Goal: Task Accomplishment & Management: Use online tool/utility

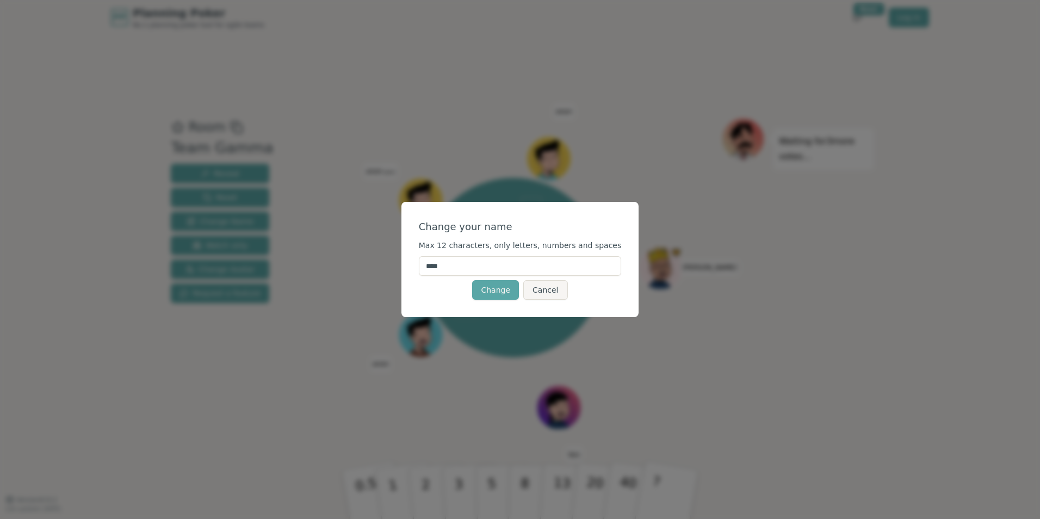
drag, startPoint x: 521, startPoint y: 264, endPoint x: 406, endPoint y: 261, distance: 114.3
click at [411, 259] on div "Change your name Max 12 characters, only letters, numbers and spaces **** Chang…" at bounding box center [520, 259] width 1040 height 519
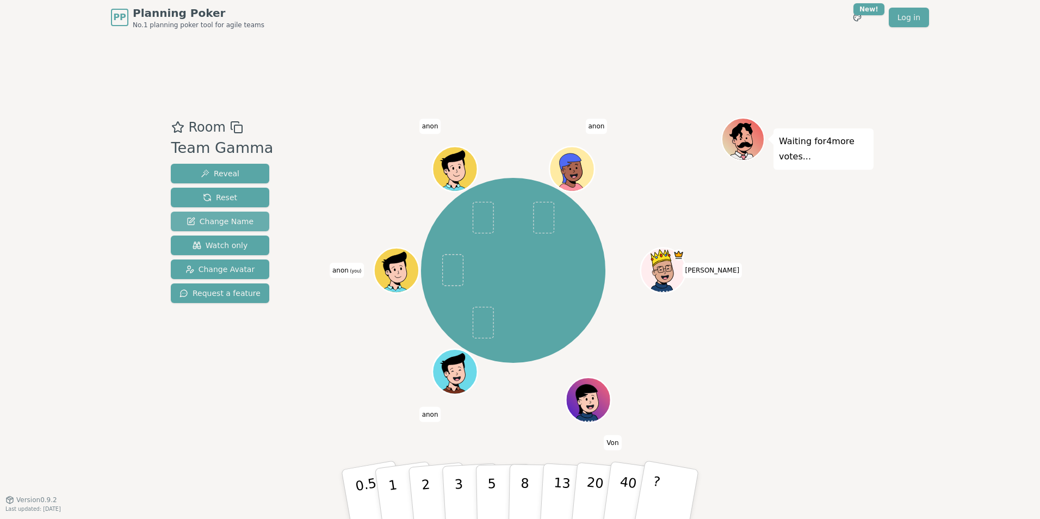
click at [240, 223] on span "Change Name" at bounding box center [220, 221] width 67 height 11
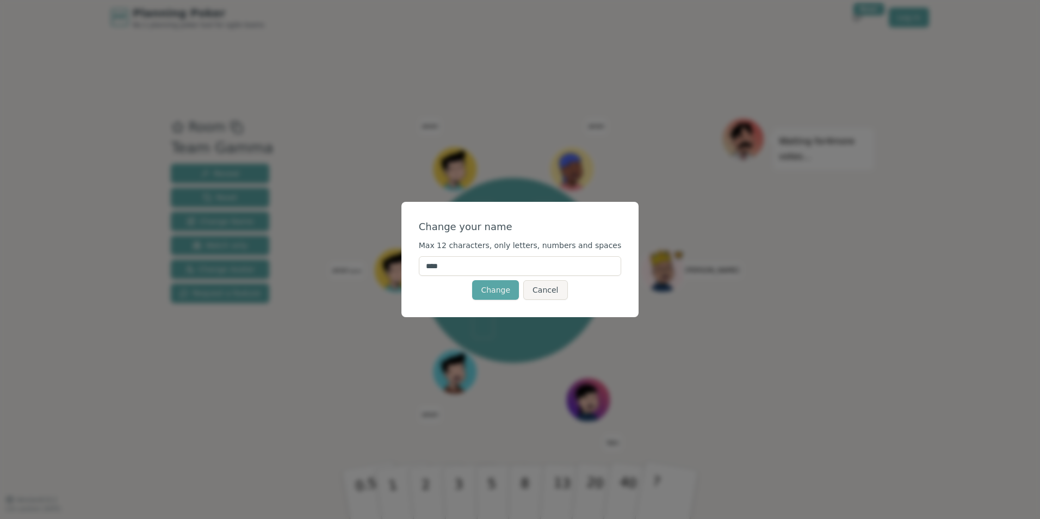
drag, startPoint x: 483, startPoint y: 268, endPoint x: 424, endPoint y: 264, distance: 58.4
click at [424, 264] on div "Change your name Max 12 characters, only letters, numbers and spaces **** Chang…" at bounding box center [521, 259] width 238 height 115
type input "*****"
click at [499, 292] on button "Change" at bounding box center [495, 290] width 47 height 20
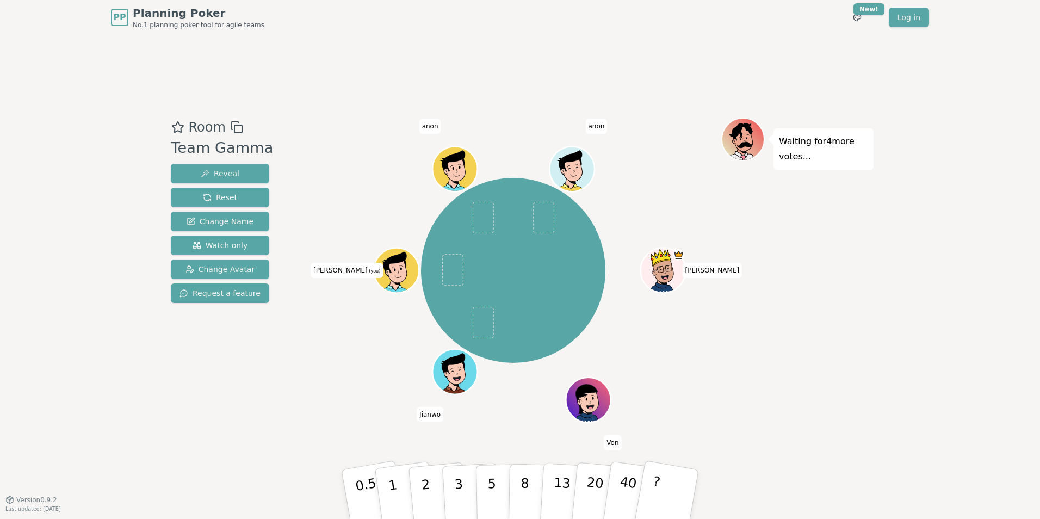
click at [390, 274] on icon at bounding box center [398, 278] width 22 height 8
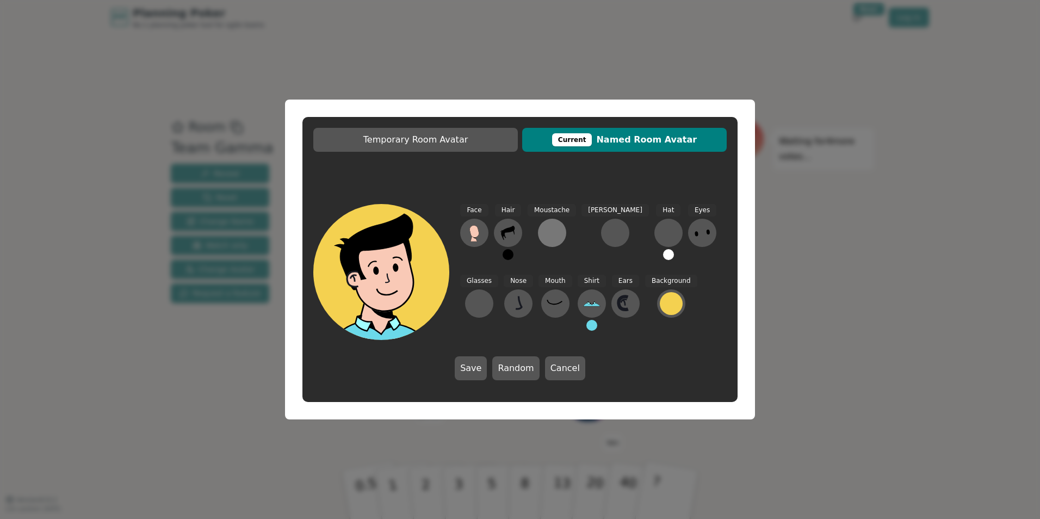
click at [549, 234] on div at bounding box center [552, 232] width 17 height 17
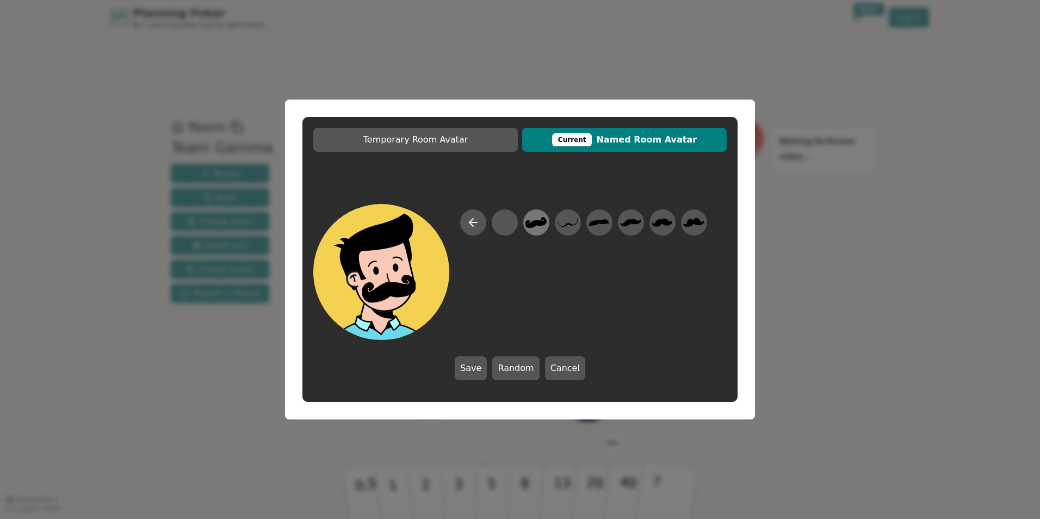
click at [546, 224] on icon at bounding box center [536, 222] width 21 height 11
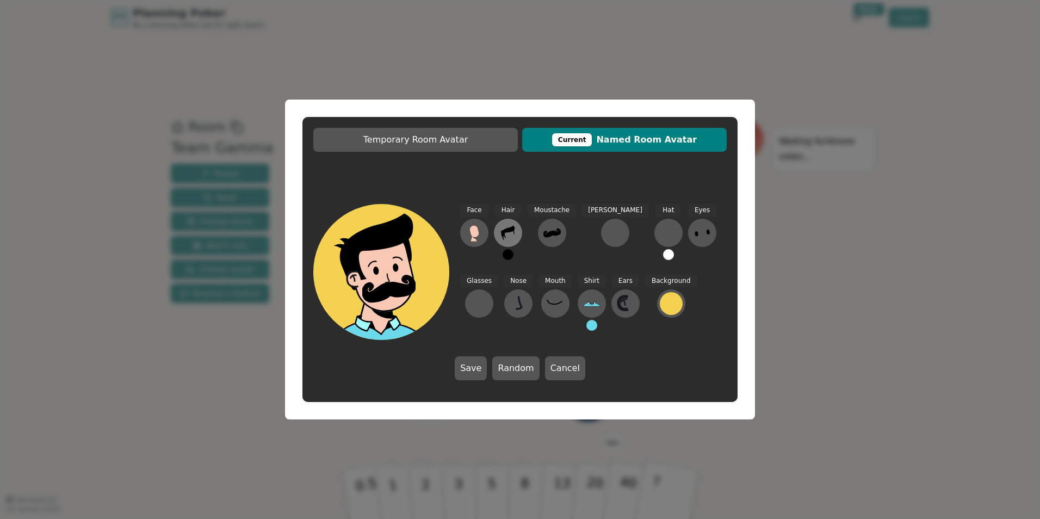
click at [516, 232] on icon at bounding box center [507, 232] width 17 height 17
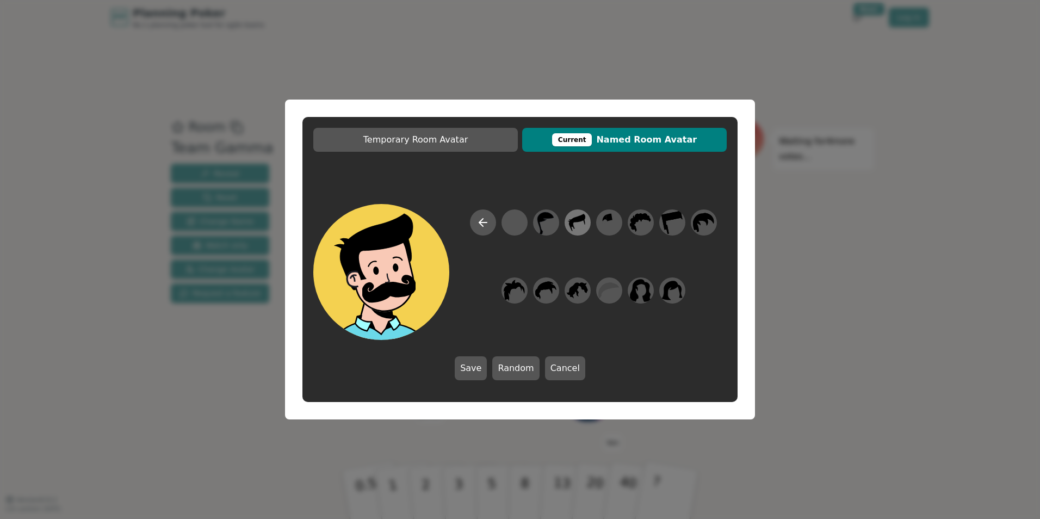
click at [578, 223] on icon at bounding box center [577, 223] width 21 height 24
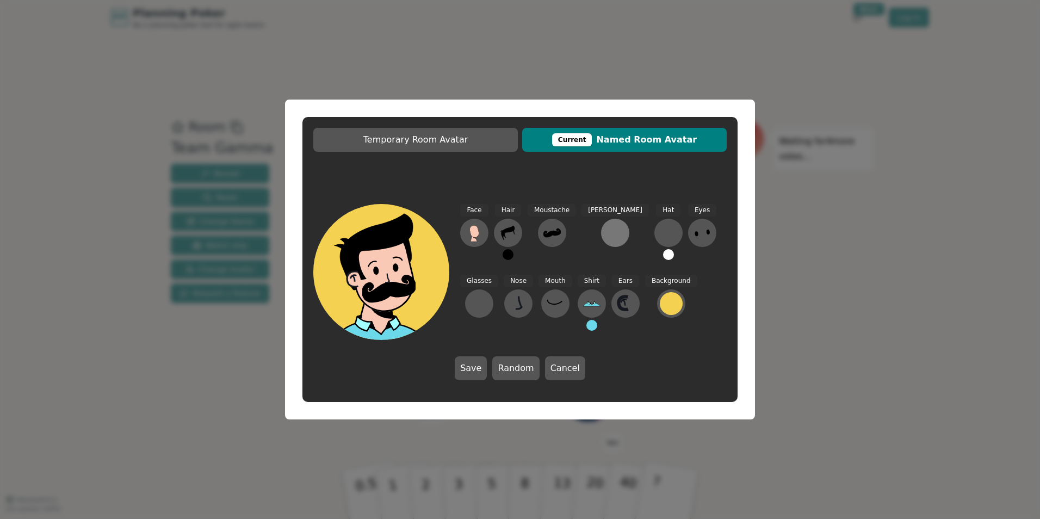
click at [607, 234] on div at bounding box center [615, 232] width 17 height 17
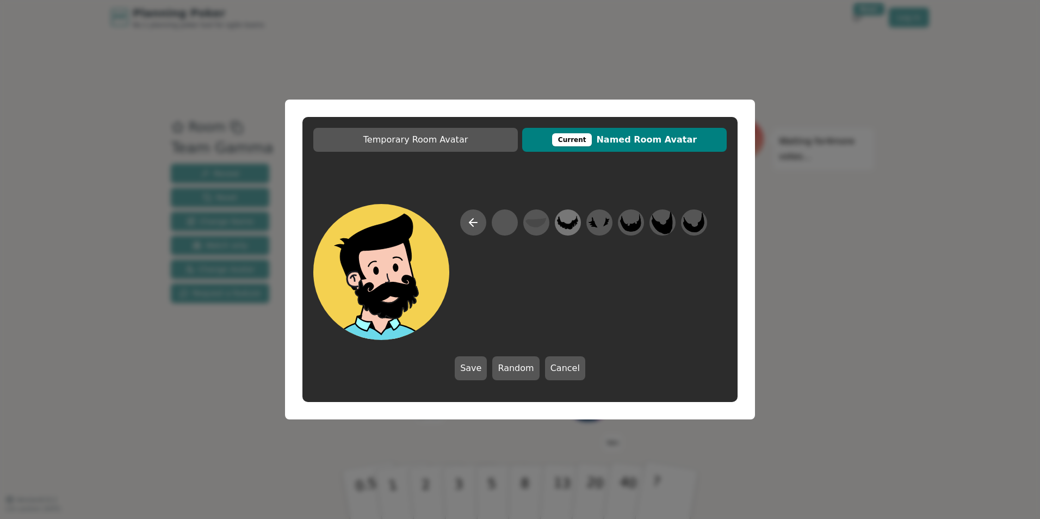
click at [571, 223] on icon at bounding box center [567, 223] width 21 height 24
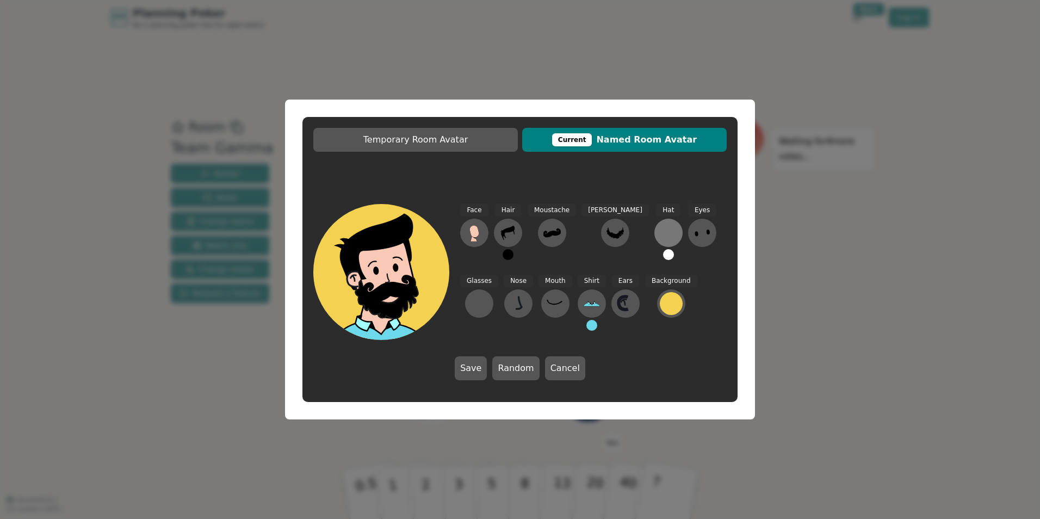
click at [660, 232] on div at bounding box center [668, 232] width 17 height 17
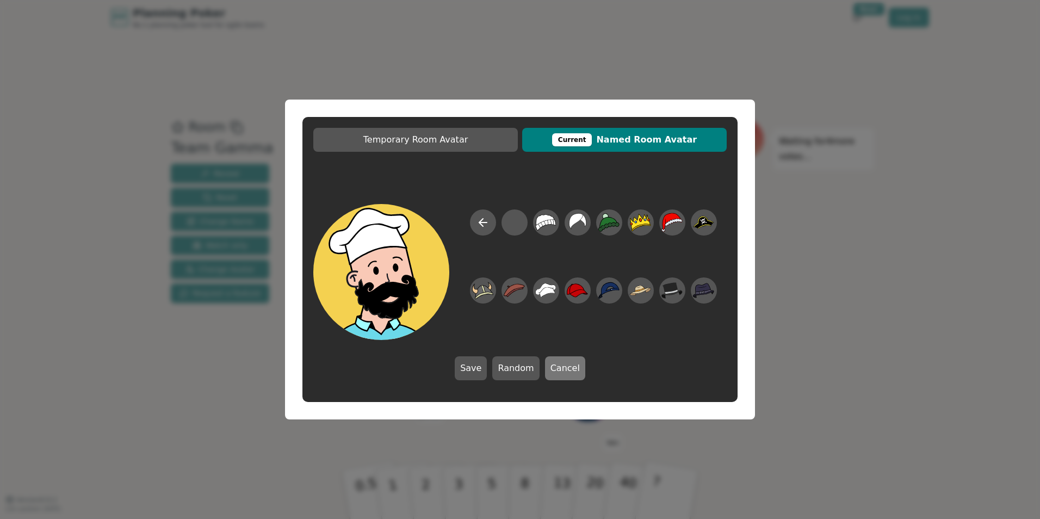
click at [563, 372] on button "Cancel" at bounding box center [565, 368] width 40 height 24
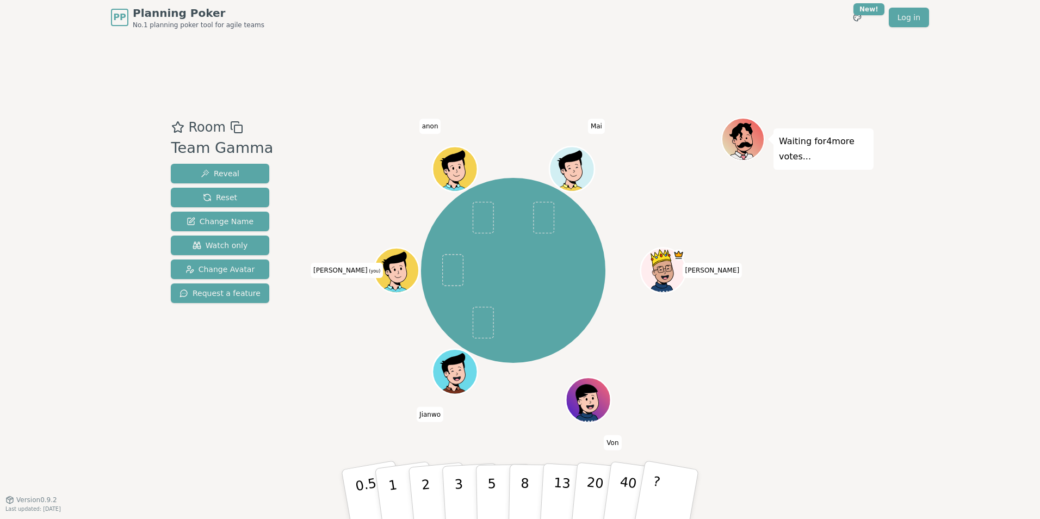
click at [390, 270] on icon at bounding box center [388, 273] width 7 height 6
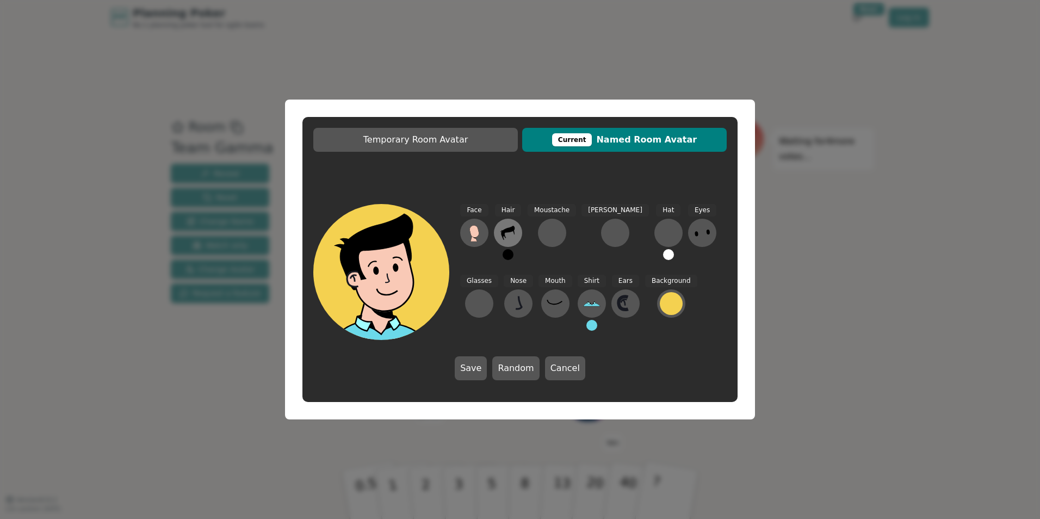
click at [517, 232] on button at bounding box center [508, 233] width 28 height 28
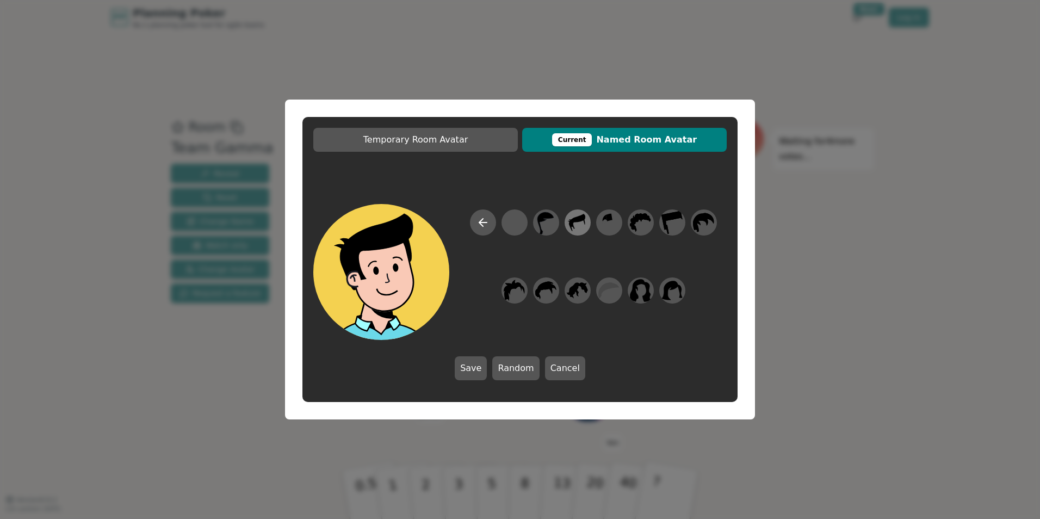
click at [583, 221] on icon at bounding box center [577, 223] width 21 height 24
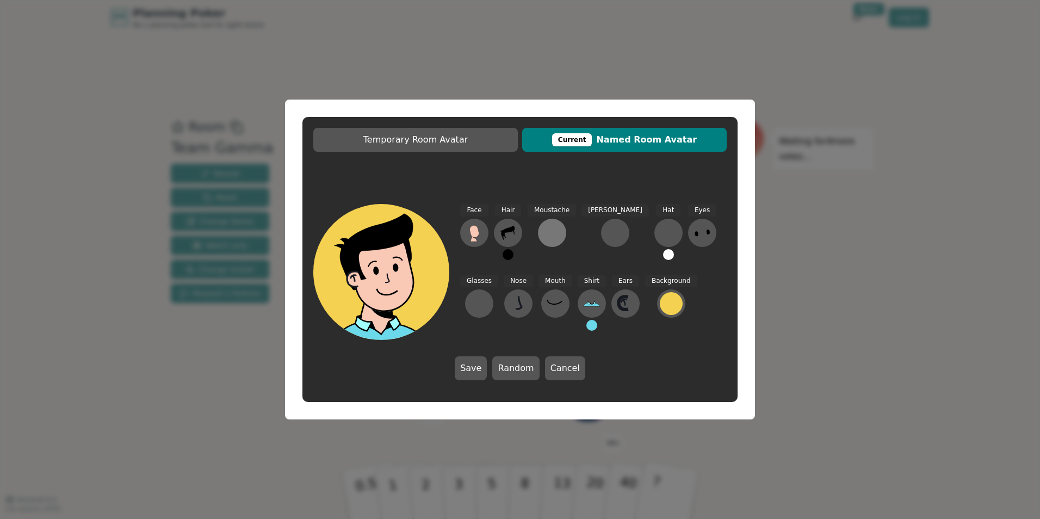
click at [546, 238] on div at bounding box center [552, 232] width 17 height 17
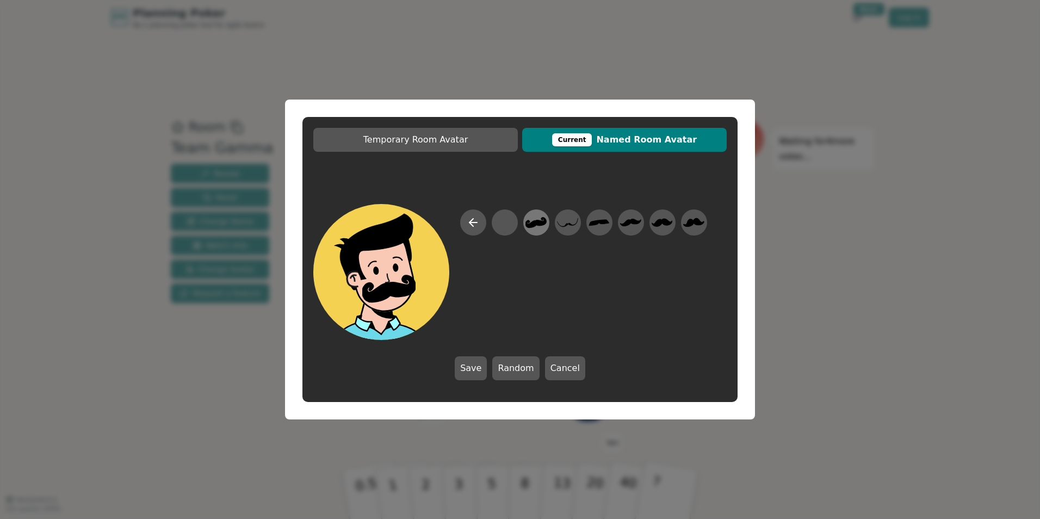
click at [546, 225] on icon at bounding box center [536, 223] width 21 height 24
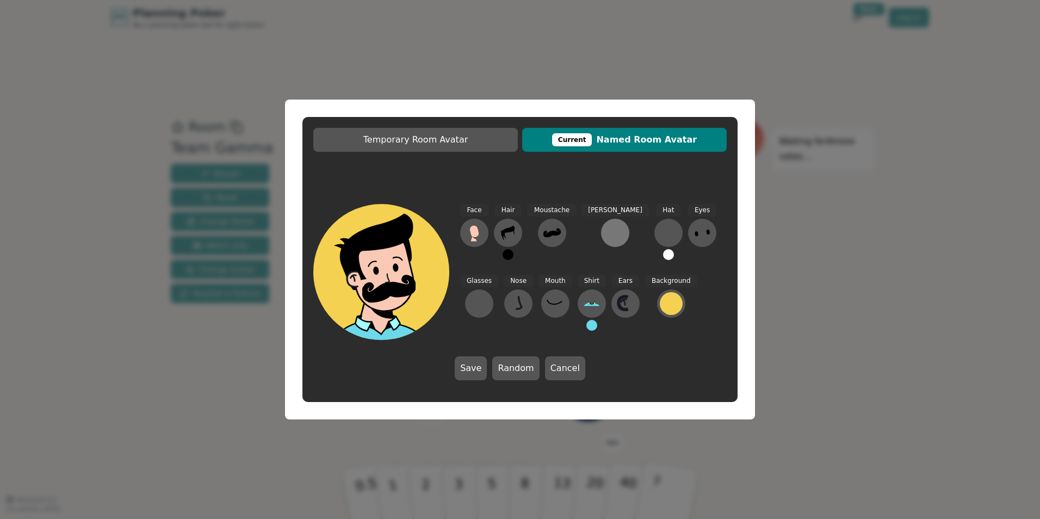
click at [607, 232] on div at bounding box center [615, 232] width 17 height 17
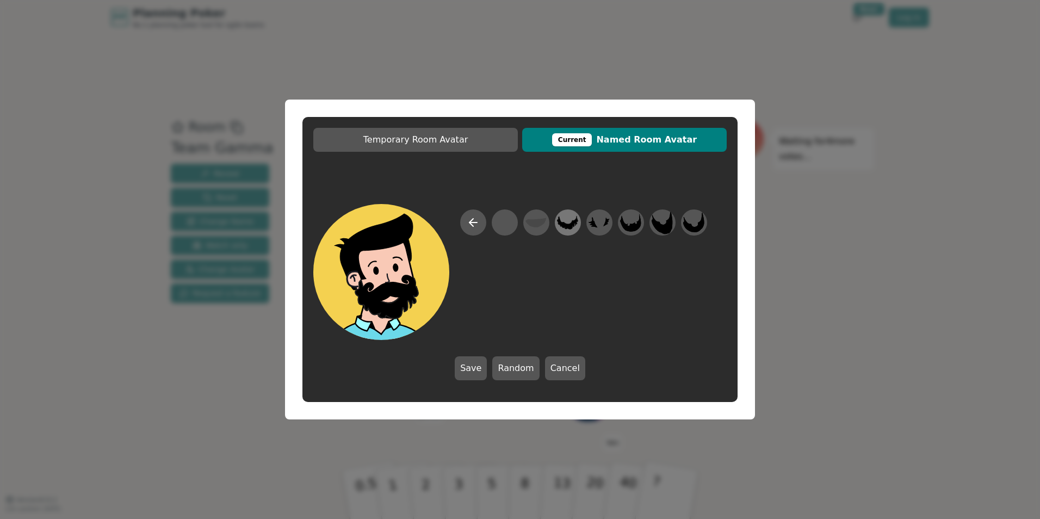
click at [559, 225] on icon at bounding box center [568, 222] width 22 height 15
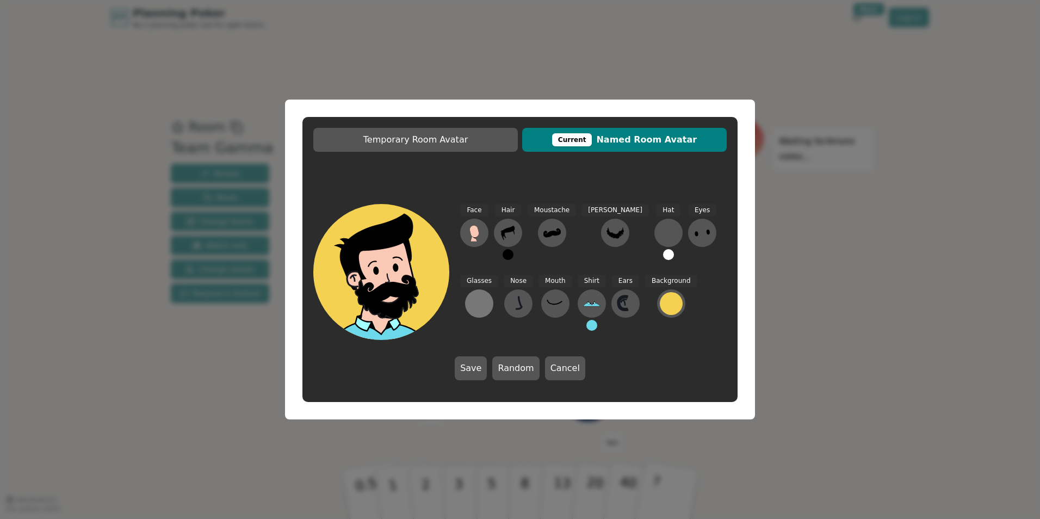
click at [488, 295] on div at bounding box center [479, 303] width 17 height 17
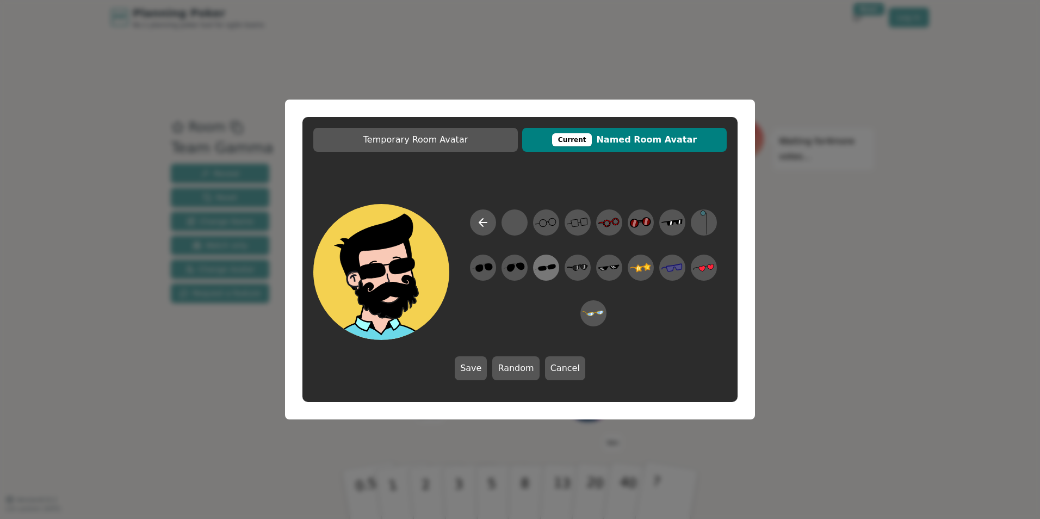
click at [547, 268] on icon at bounding box center [545, 268] width 21 height 24
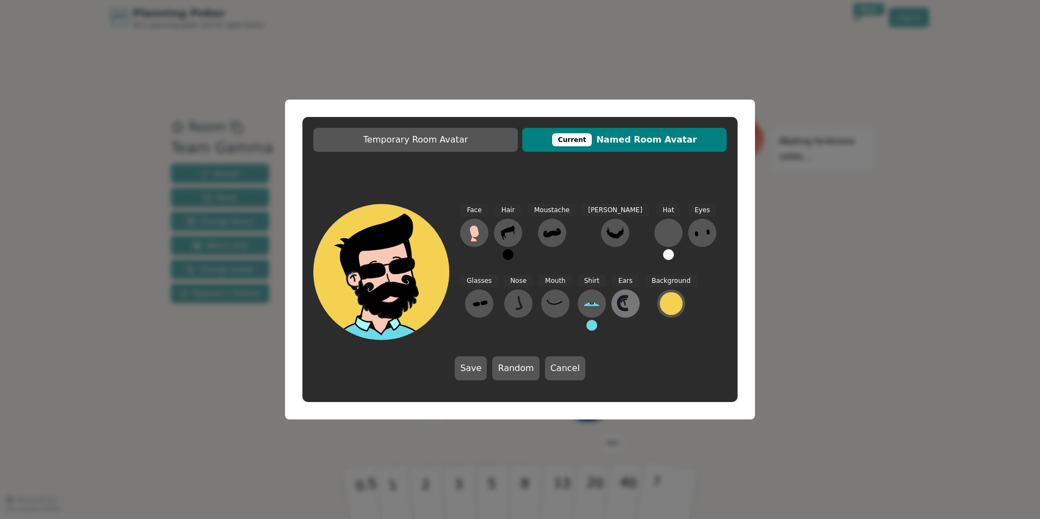
click at [617, 305] on icon at bounding box center [625, 303] width 17 height 17
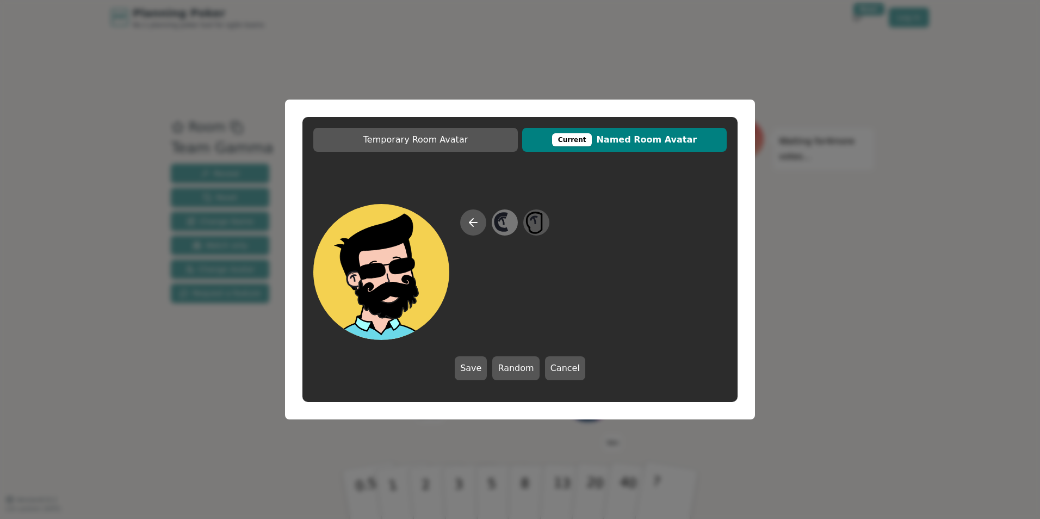
click at [511, 228] on icon at bounding box center [504, 223] width 21 height 24
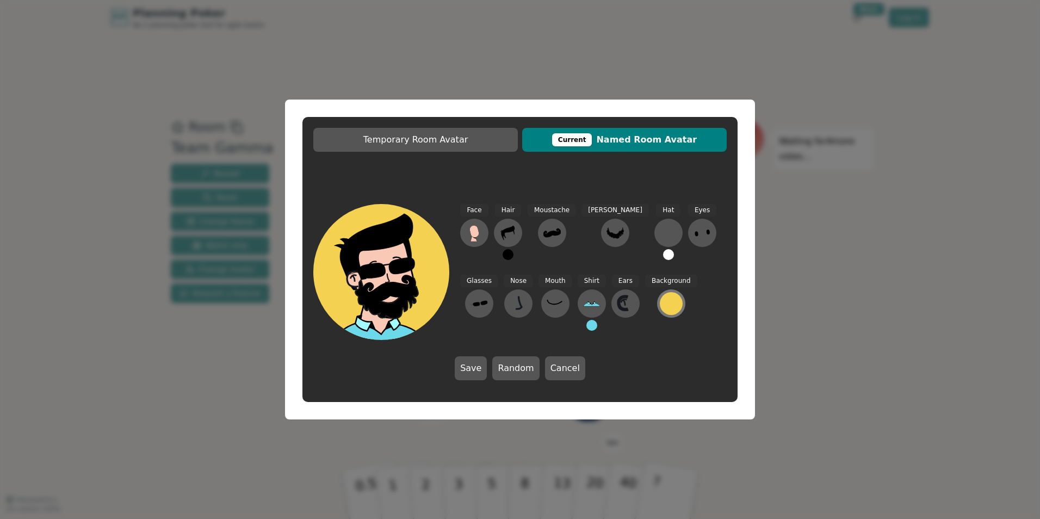
click at [660, 307] on div at bounding box center [671, 303] width 23 height 23
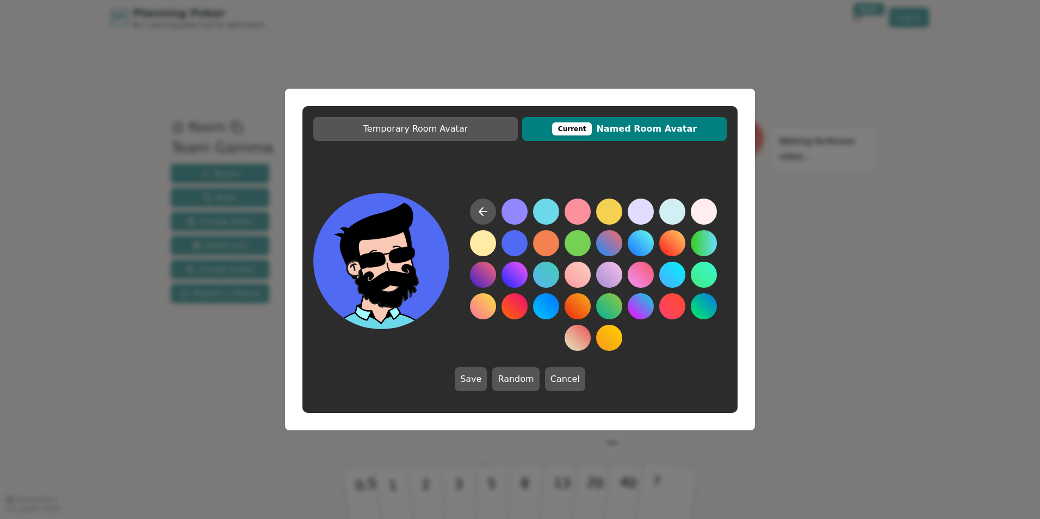
click at [517, 241] on button at bounding box center [515, 243] width 26 height 26
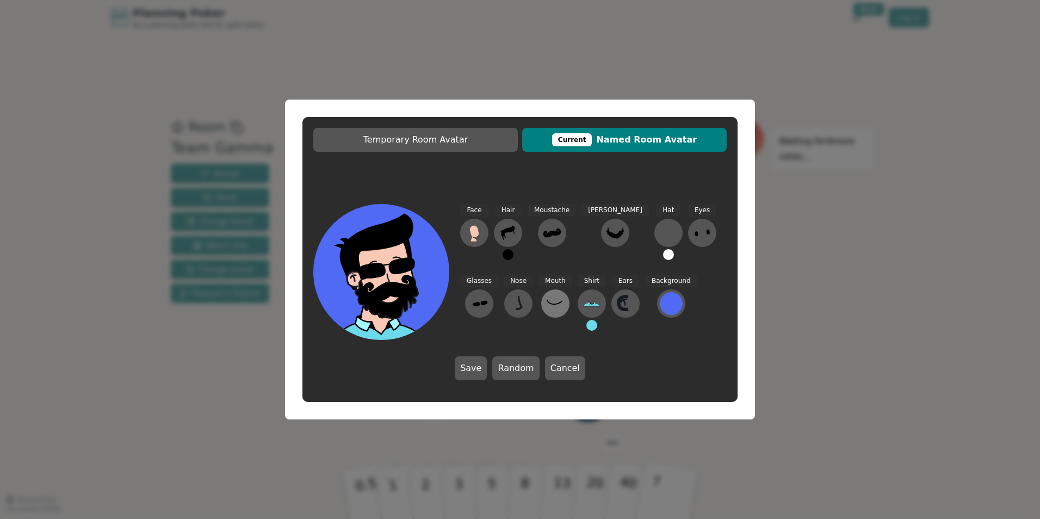
click at [547, 304] on icon at bounding box center [554, 302] width 15 height 4
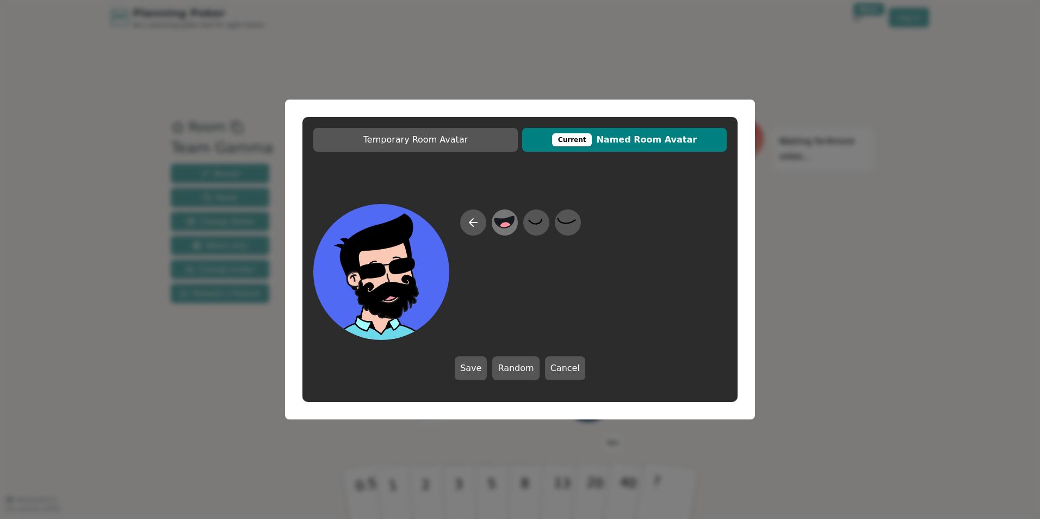
click at [505, 225] on circle at bounding box center [506, 228] width 14 height 14
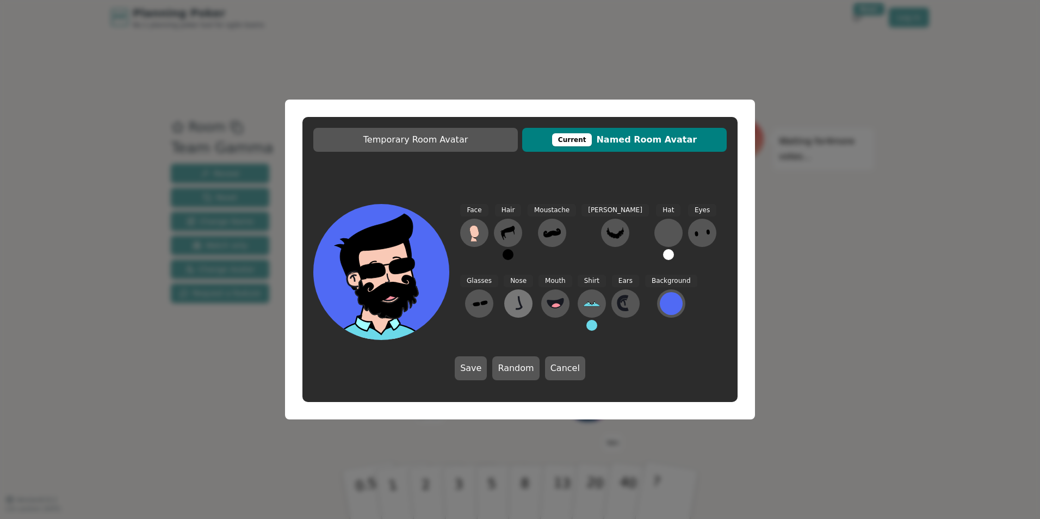
click at [504, 303] on button at bounding box center [518, 303] width 28 height 28
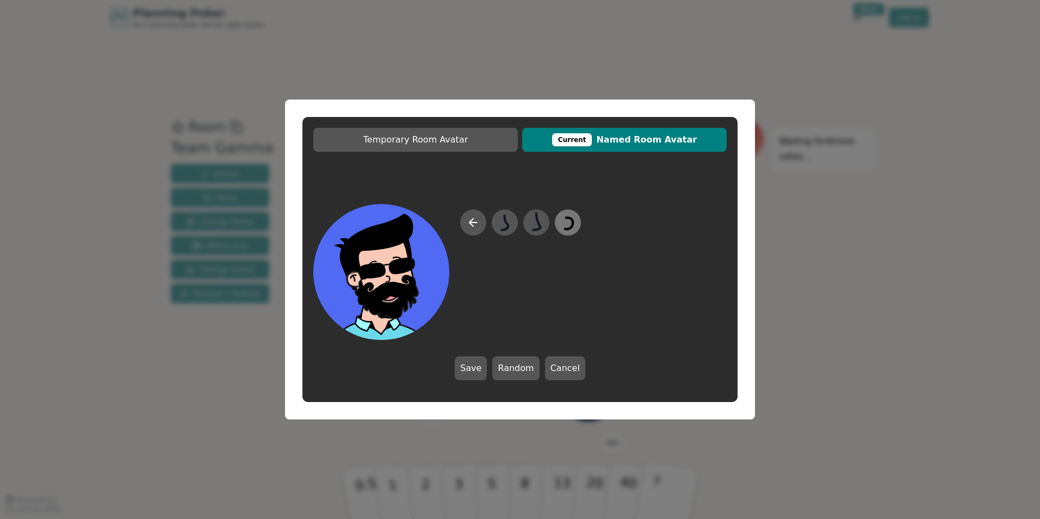
click at [559, 225] on icon at bounding box center [567, 223] width 21 height 24
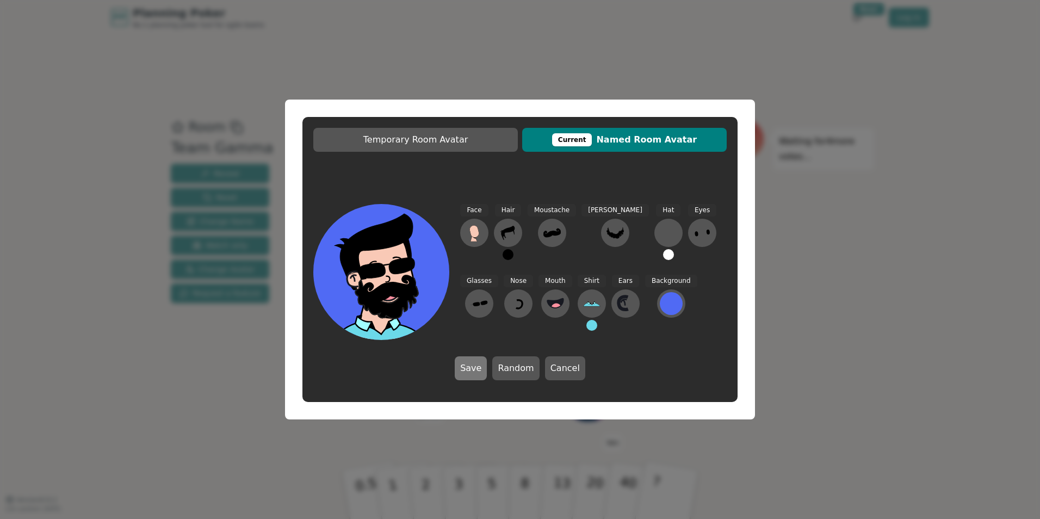
click at [479, 368] on button "Save" at bounding box center [471, 368] width 32 height 24
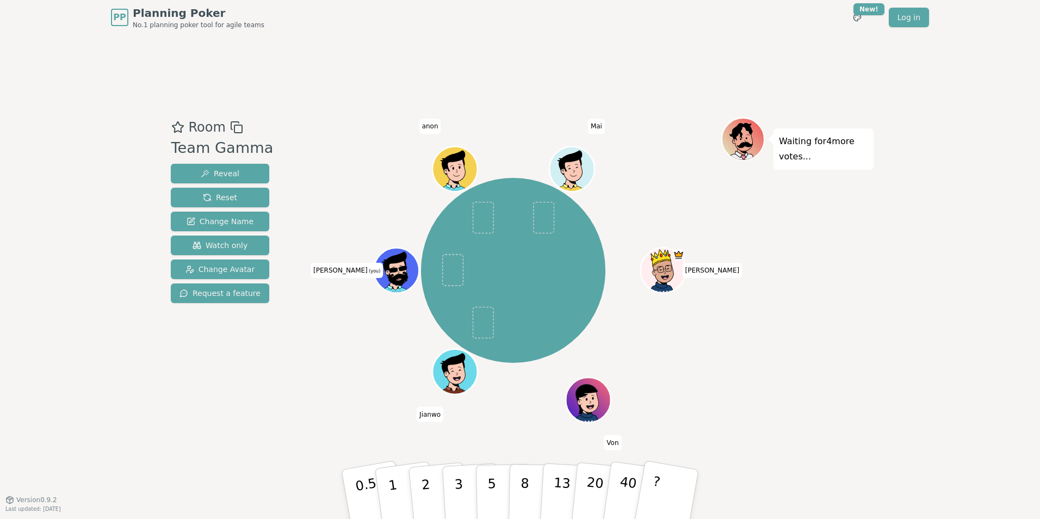
click at [399, 269] on icon at bounding box center [397, 269] width 44 height 8
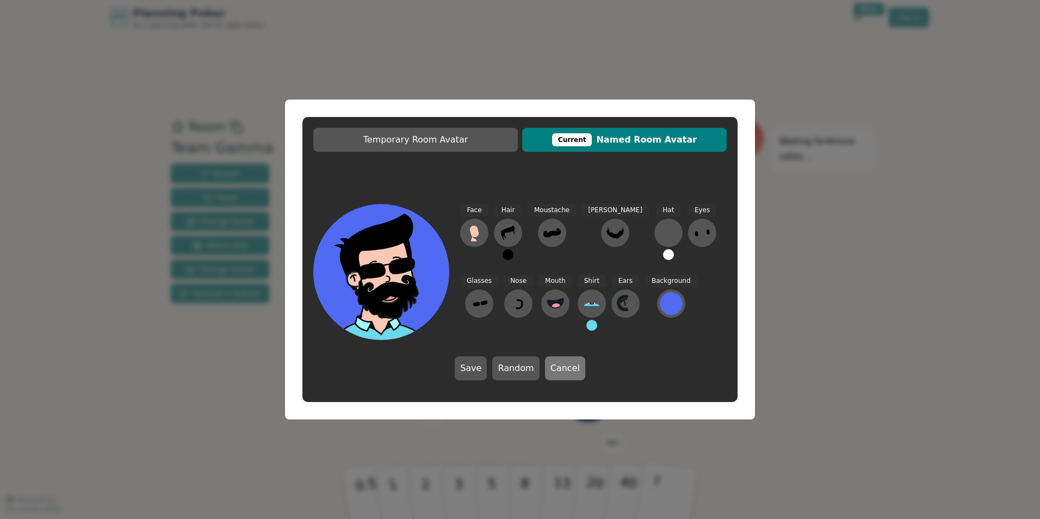
click at [566, 371] on button "Cancel" at bounding box center [565, 368] width 40 height 24
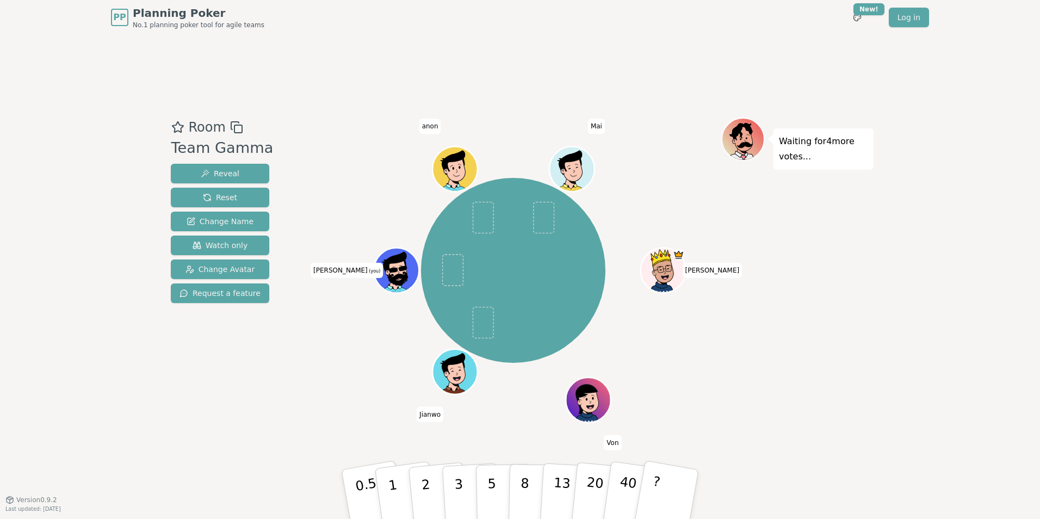
click at [401, 271] on icon at bounding box center [397, 269] width 44 height 8
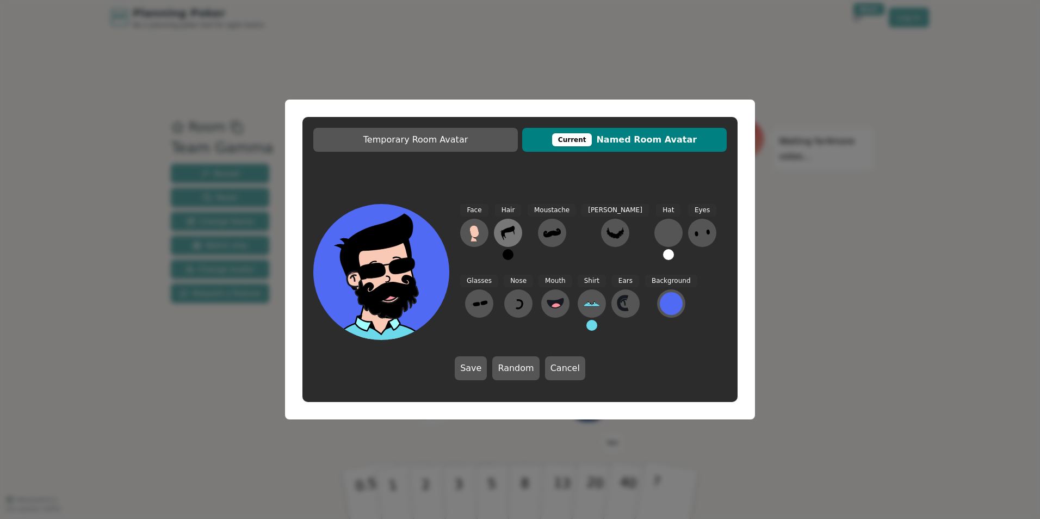
click at [512, 226] on icon at bounding box center [507, 232] width 17 height 17
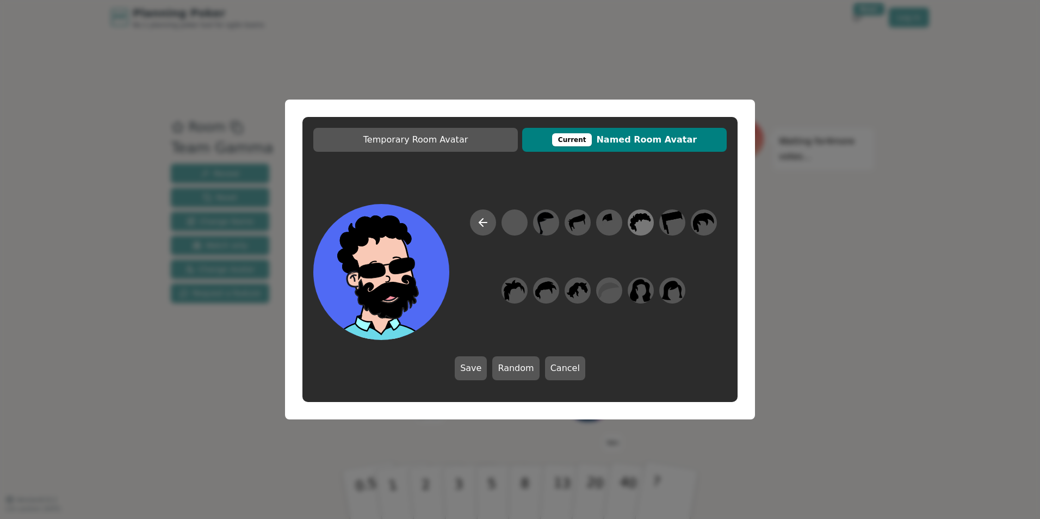
click at [640, 223] on icon at bounding box center [640, 223] width 21 height 24
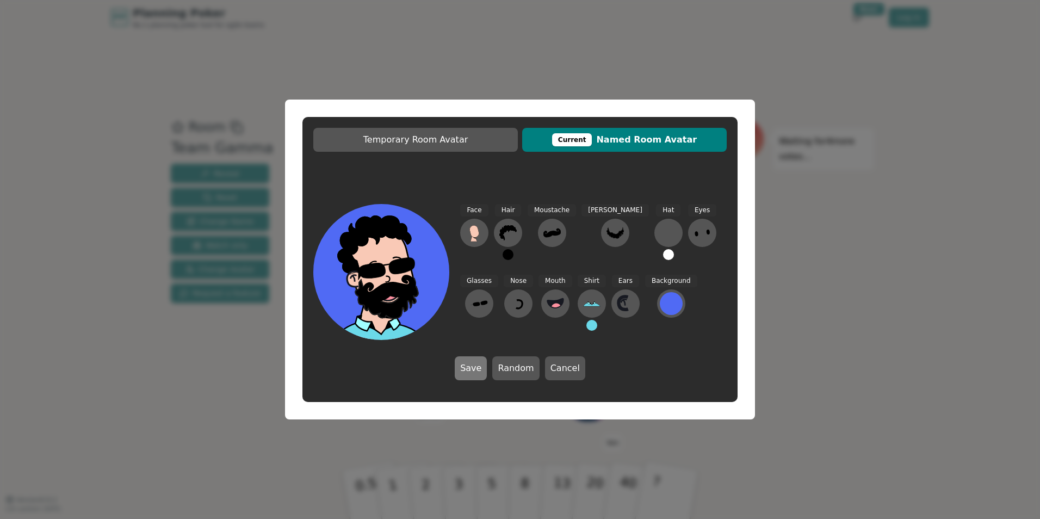
click at [476, 368] on button "Save" at bounding box center [471, 368] width 32 height 24
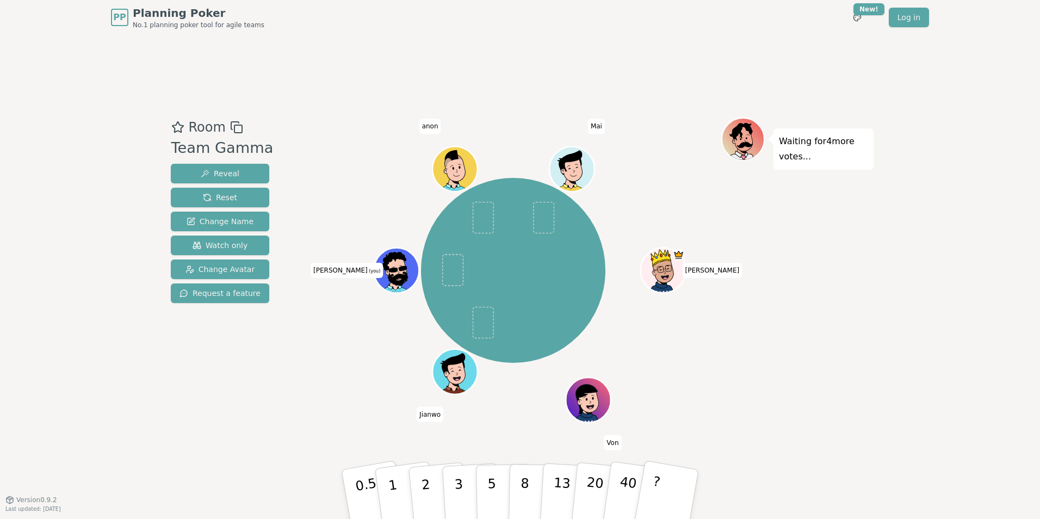
click at [393, 276] on icon at bounding box center [398, 276] width 17 height 20
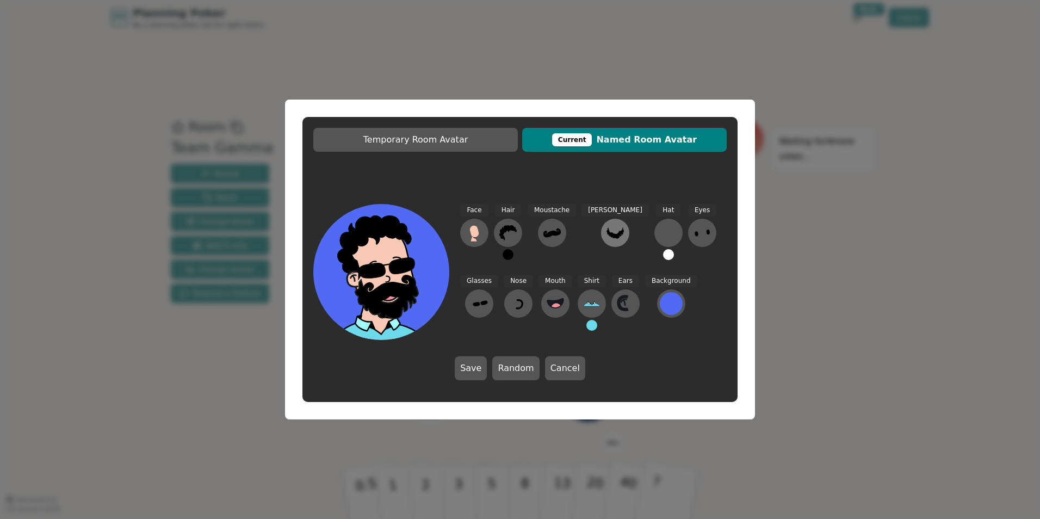
click at [607, 234] on icon at bounding box center [615, 232] width 17 height 17
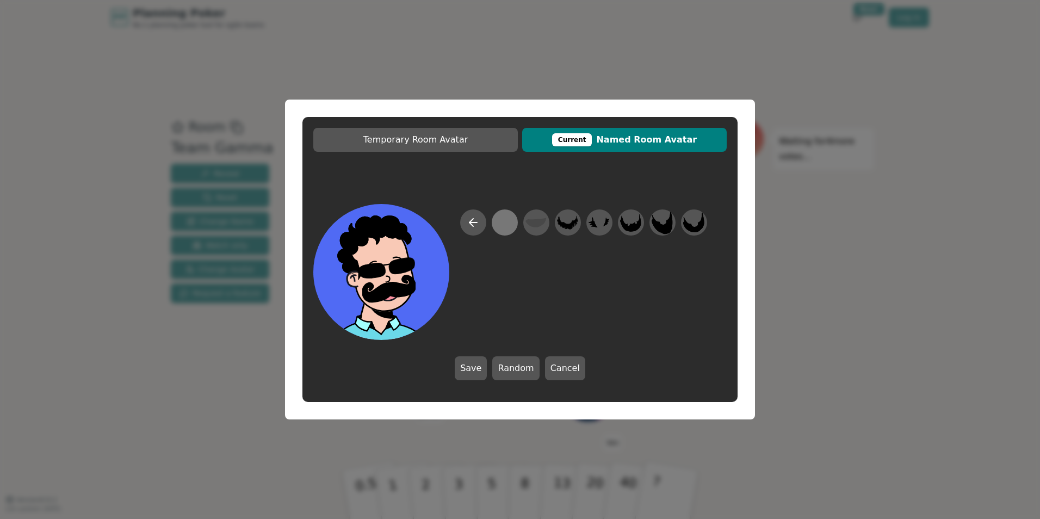
click at [507, 222] on div at bounding box center [504, 223] width 21 height 24
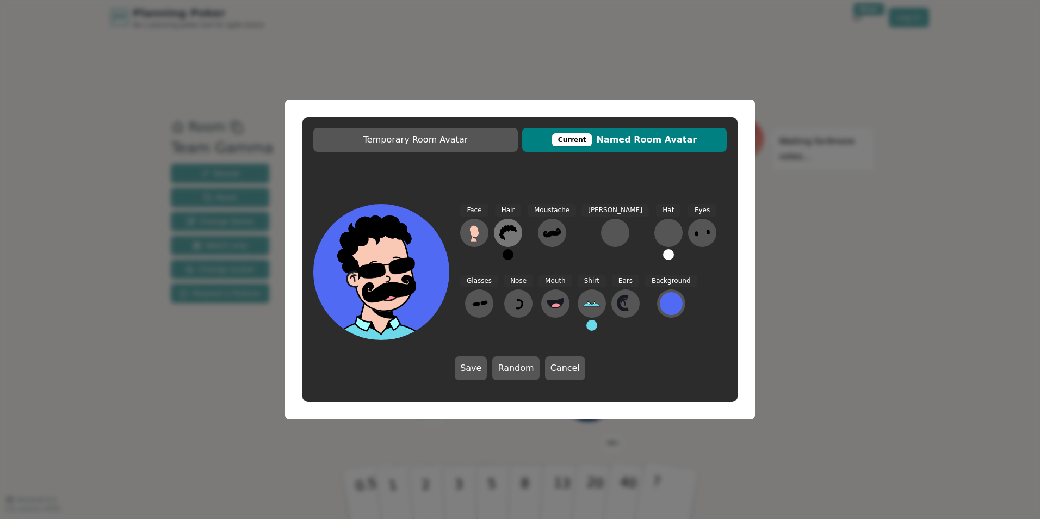
click at [498, 233] on button at bounding box center [508, 233] width 28 height 28
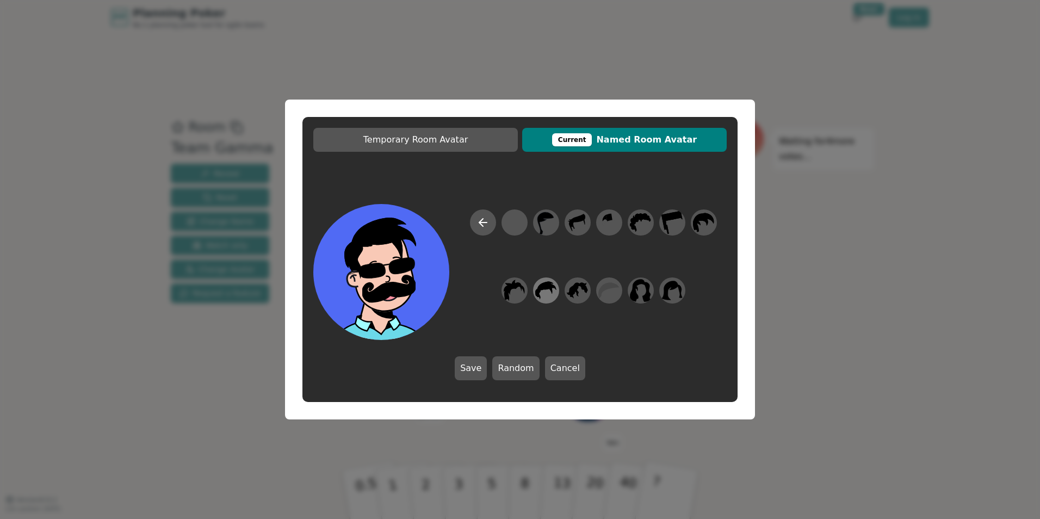
click at [550, 297] on icon at bounding box center [545, 291] width 21 height 24
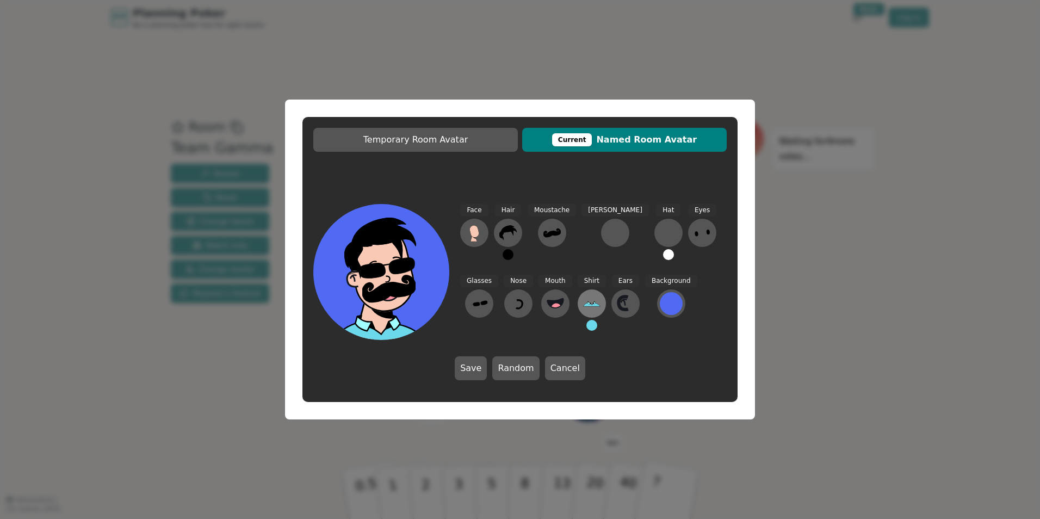
click at [590, 303] on icon at bounding box center [590, 303] width 1 height 1
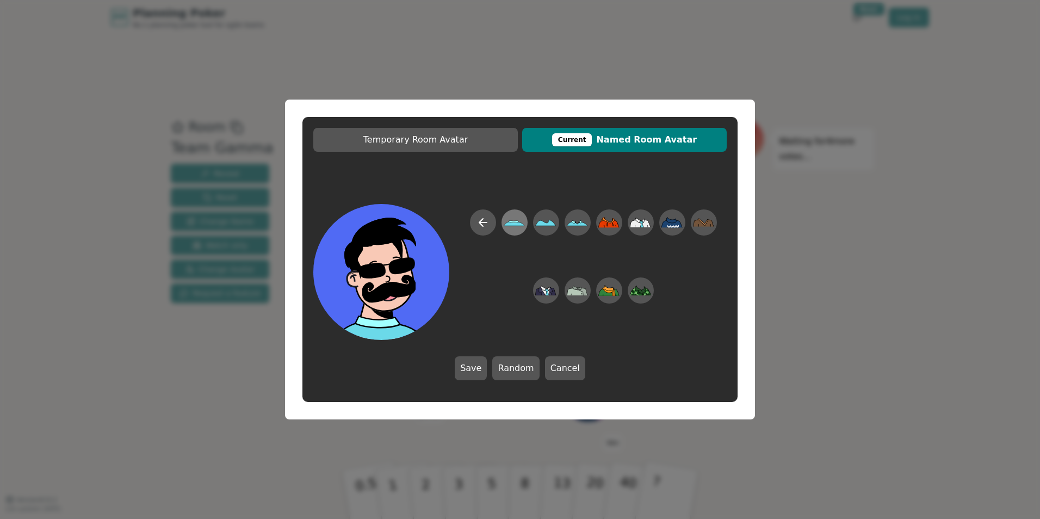
click at [518, 224] on icon at bounding box center [514, 223] width 21 height 5
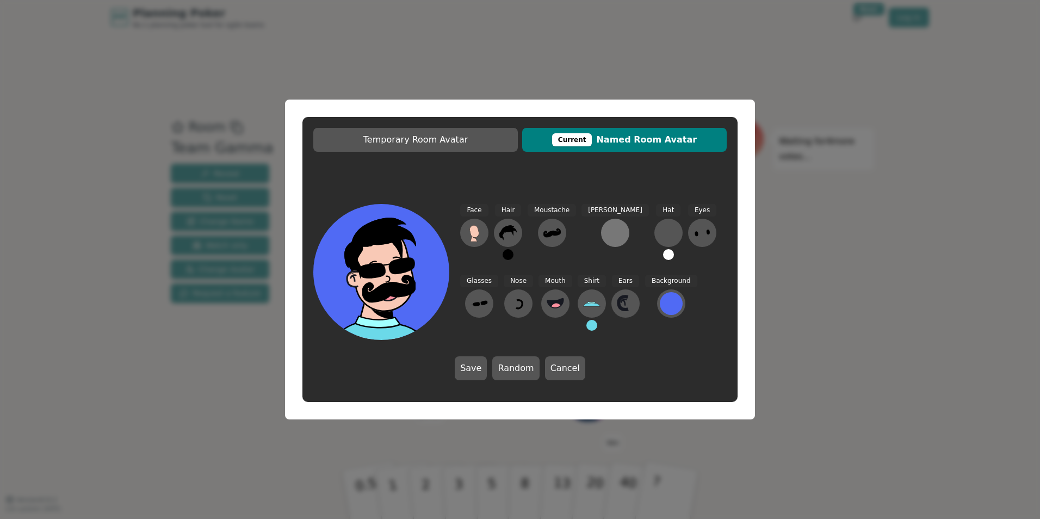
click at [601, 232] on button at bounding box center [615, 233] width 28 height 28
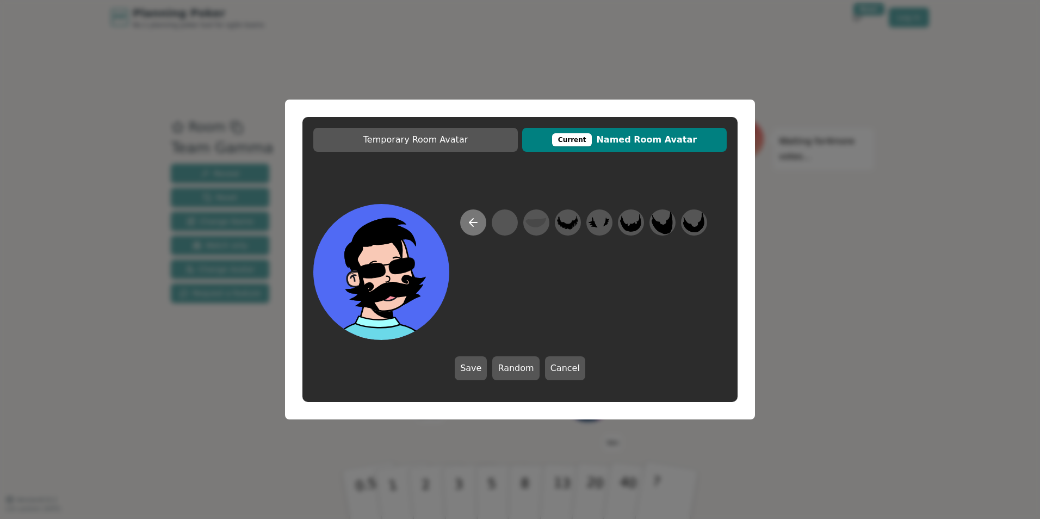
click at [479, 224] on icon at bounding box center [473, 222] width 13 height 13
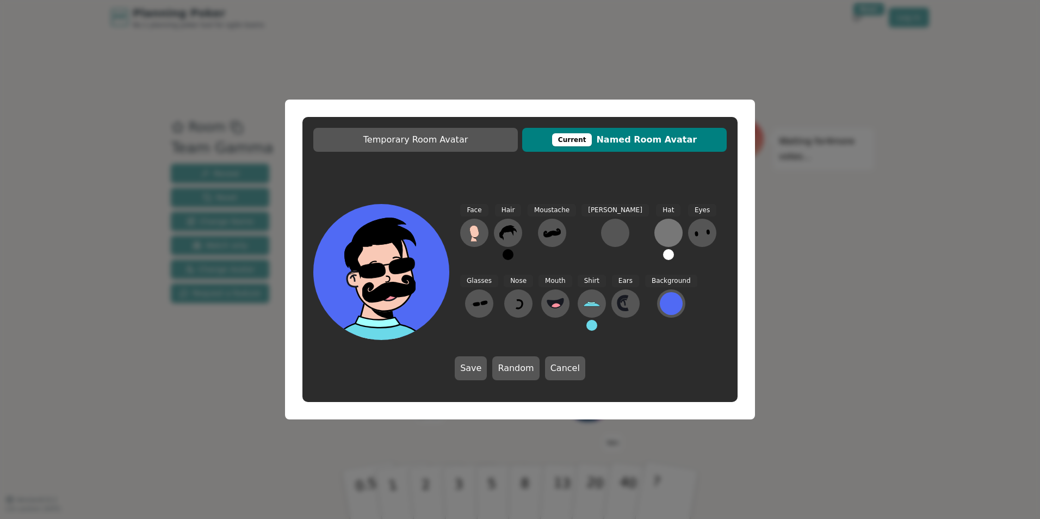
click at [660, 234] on div at bounding box center [668, 232] width 17 height 17
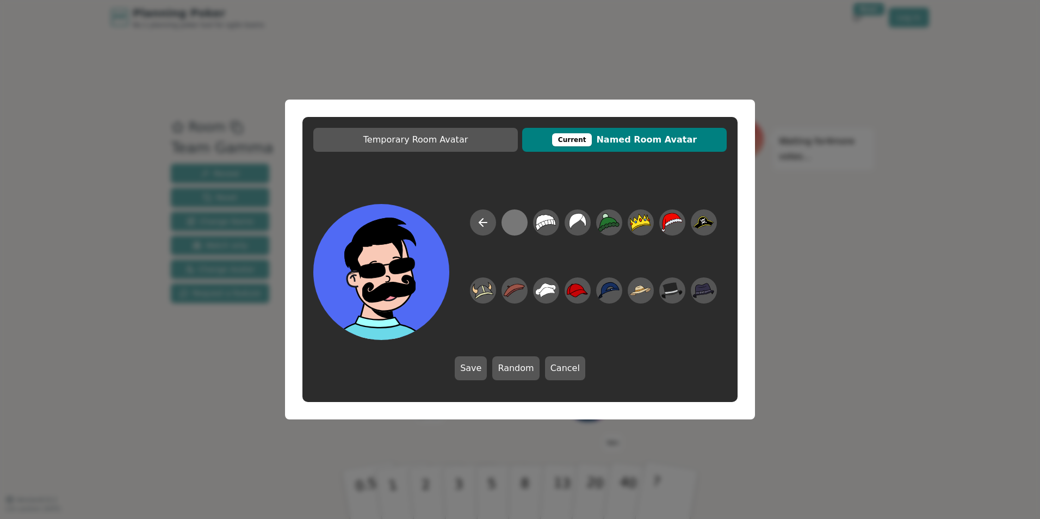
click at [519, 224] on div at bounding box center [514, 223] width 21 height 24
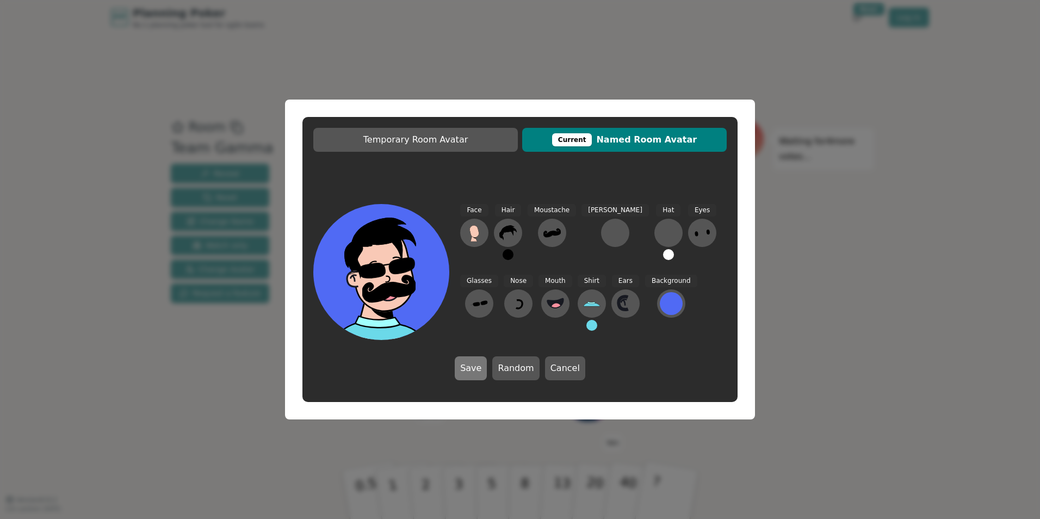
click at [482, 363] on button "Save" at bounding box center [471, 368] width 32 height 24
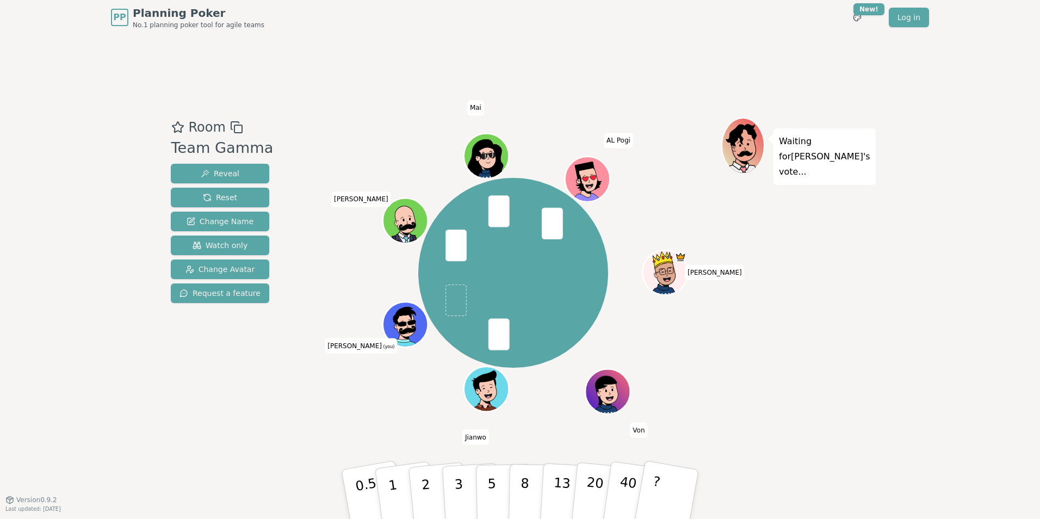
click at [16, 87] on div "PP Planning Poker No.1 planning poker tool for agile teams Toggle theme New! Lo…" at bounding box center [520, 259] width 1040 height 519
click at [499, 483] on button "5" at bounding box center [504, 494] width 56 height 83
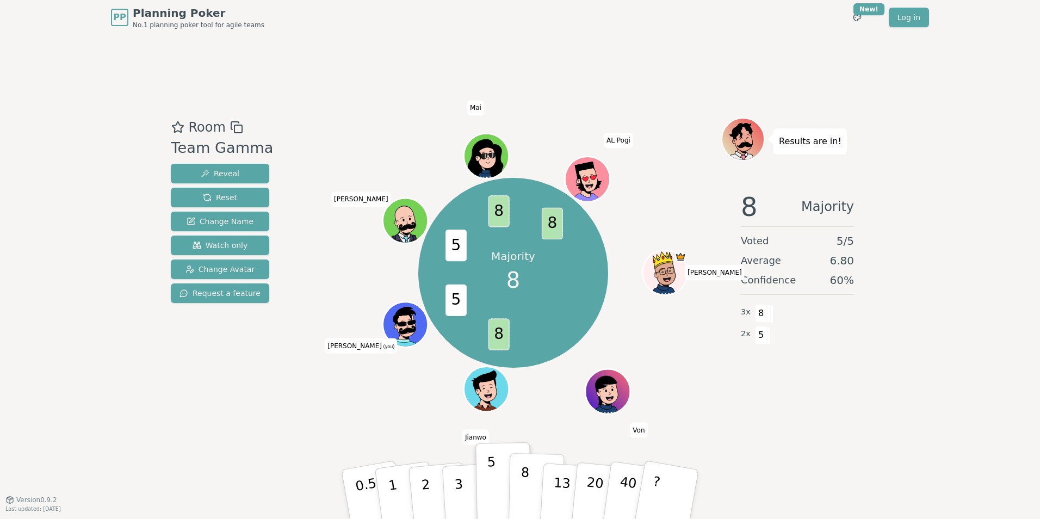
click at [523, 477] on p "8" at bounding box center [524, 494] width 9 height 59
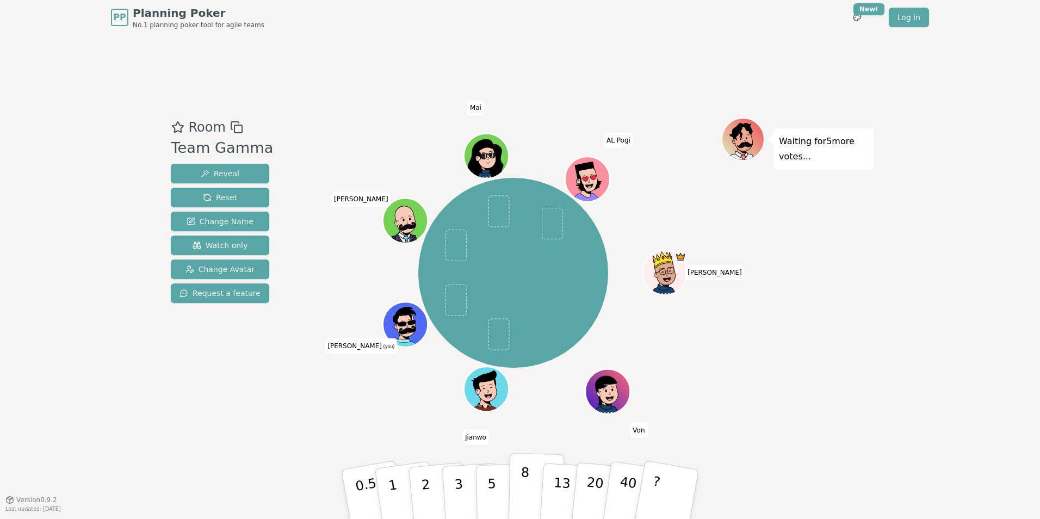
click at [524, 483] on p "8" at bounding box center [524, 494] width 9 height 59
click at [520, 486] on button "8" at bounding box center [537, 494] width 56 height 83
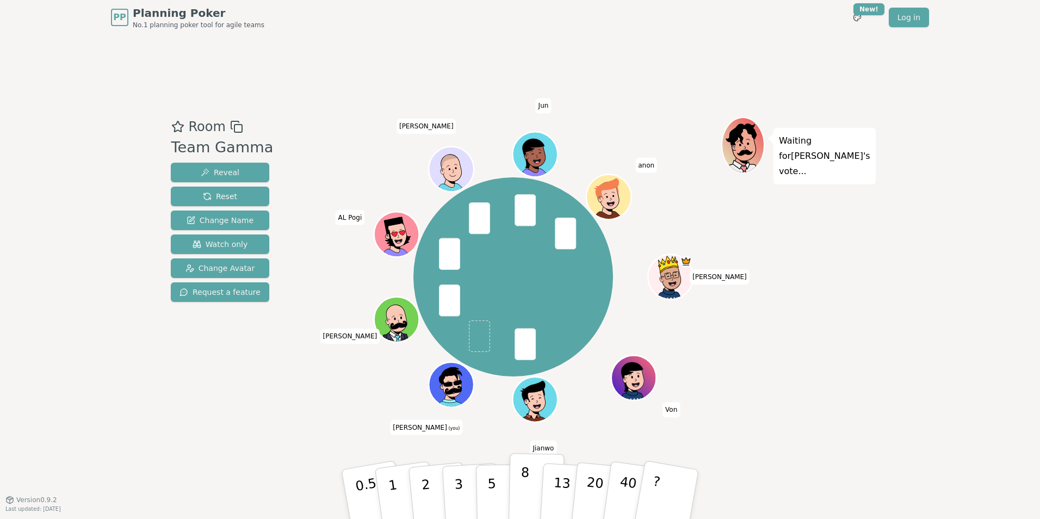
click at [531, 478] on button "8" at bounding box center [537, 494] width 56 height 83
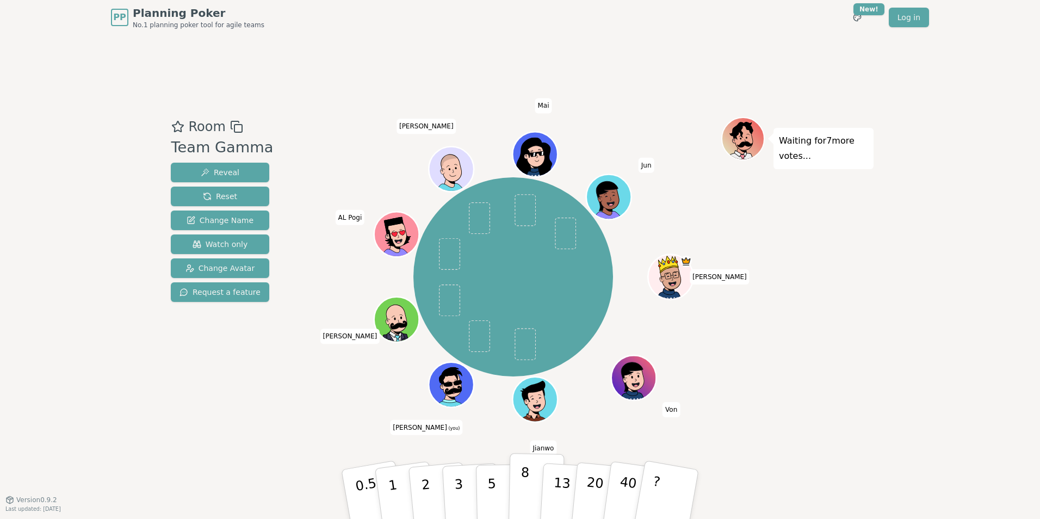
click at [512, 489] on button "8" at bounding box center [537, 494] width 56 height 83
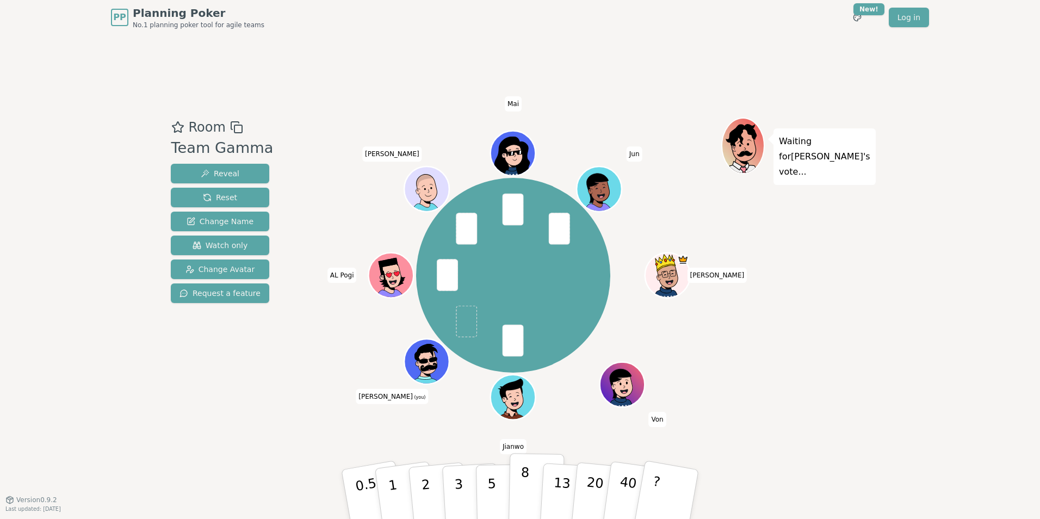
click at [519, 492] on button "8" at bounding box center [537, 494] width 56 height 83
click at [527, 479] on p "8" at bounding box center [524, 494] width 9 height 59
click at [521, 477] on p "8" at bounding box center [524, 494] width 9 height 59
click at [519, 482] on button "8" at bounding box center [537, 494] width 56 height 83
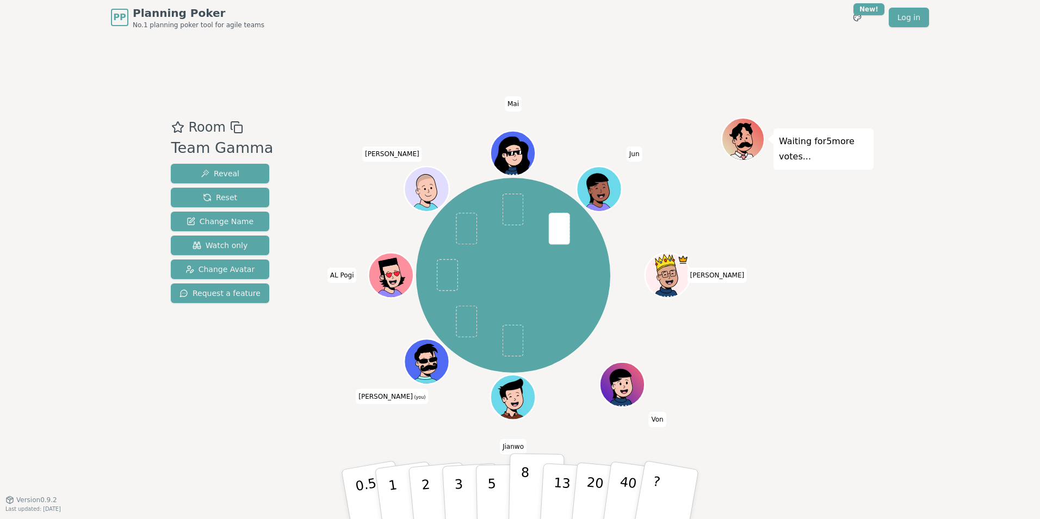
drag, startPoint x: 523, startPoint y: 470, endPoint x: 528, endPoint y: 466, distance: 6.2
click at [526, 469] on p "8" at bounding box center [524, 494] width 9 height 59
